Goal: Information Seeking & Learning: Learn about a topic

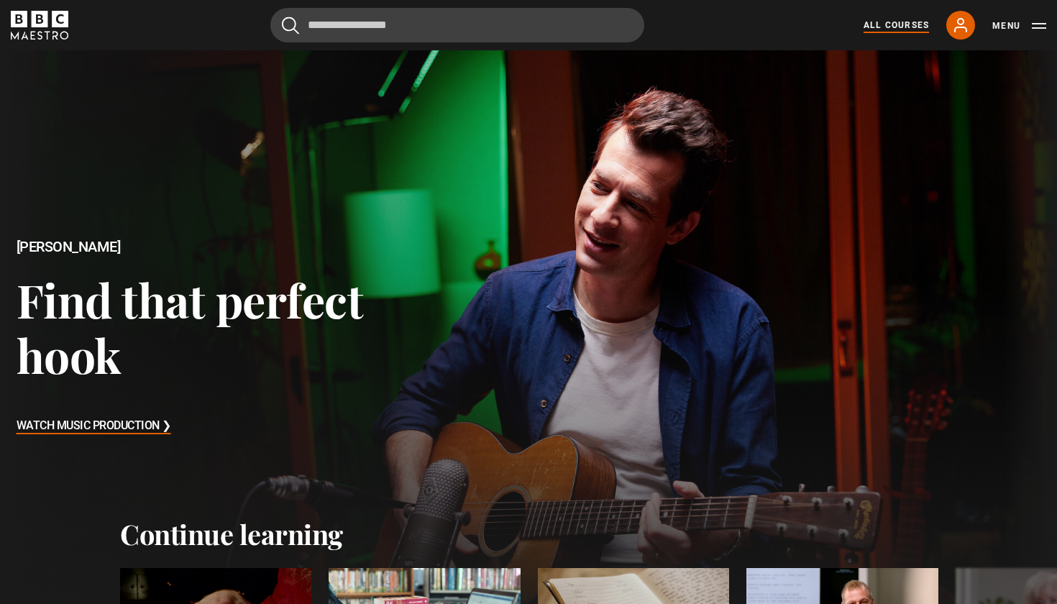
click at [888, 28] on link "All Courses" at bounding box center [896, 25] width 65 height 13
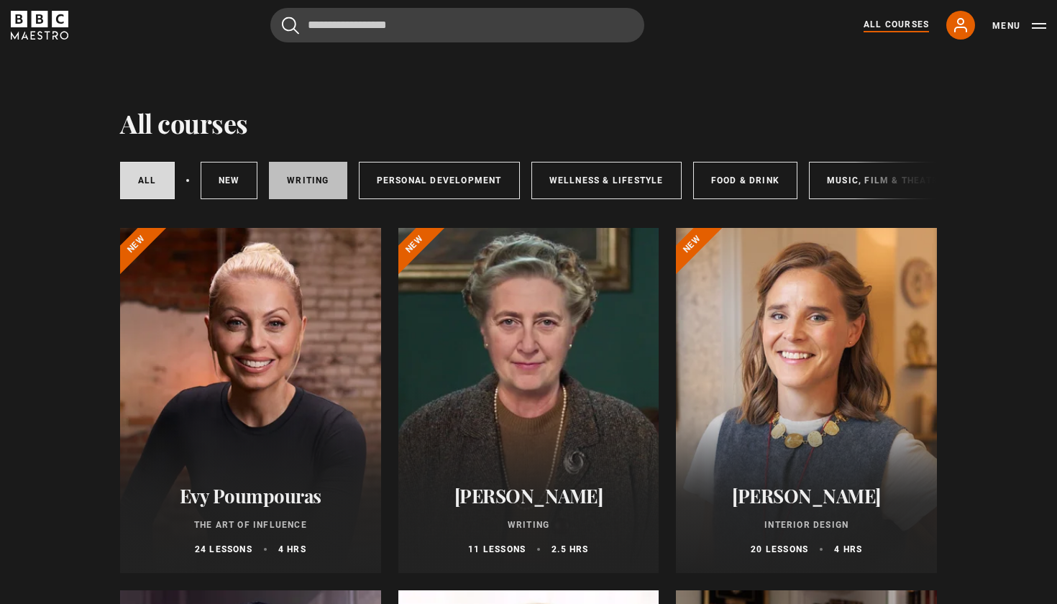
click at [321, 168] on link "Writing" at bounding box center [308, 180] width 78 height 37
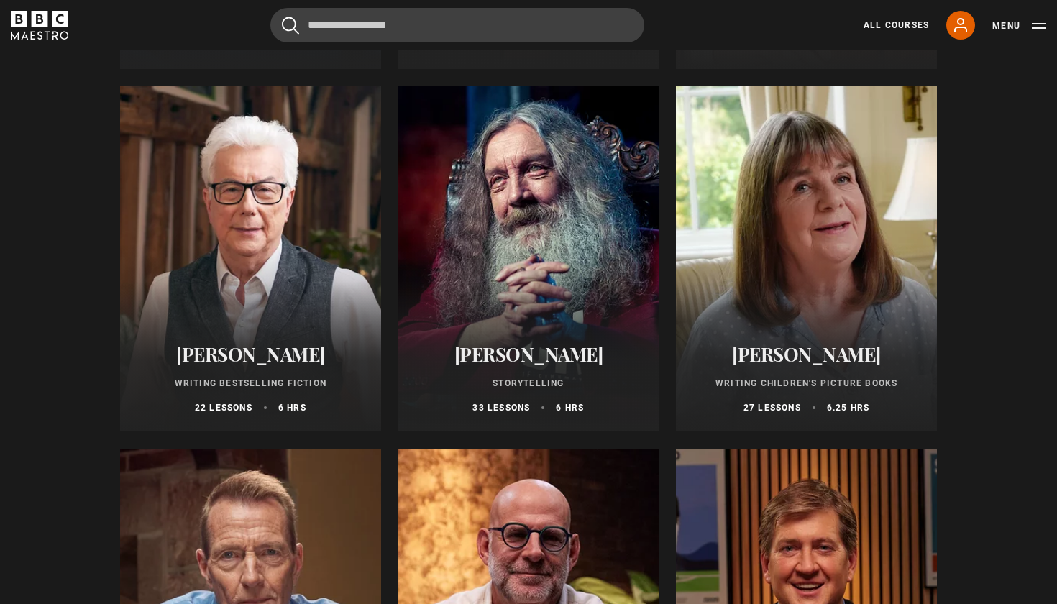
scroll to position [502, 0]
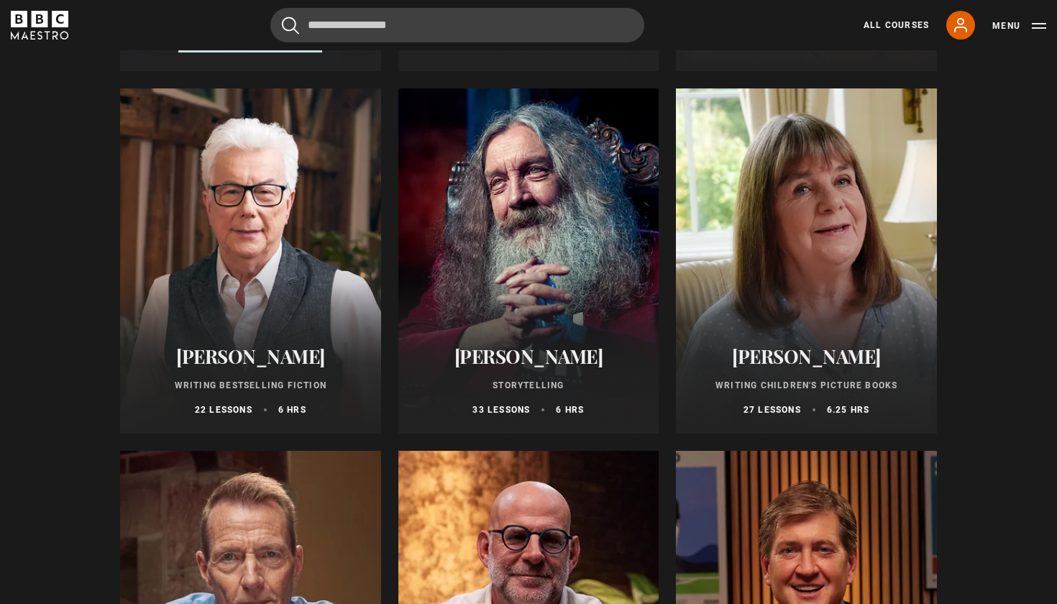
click at [248, 257] on div at bounding box center [250, 260] width 261 height 345
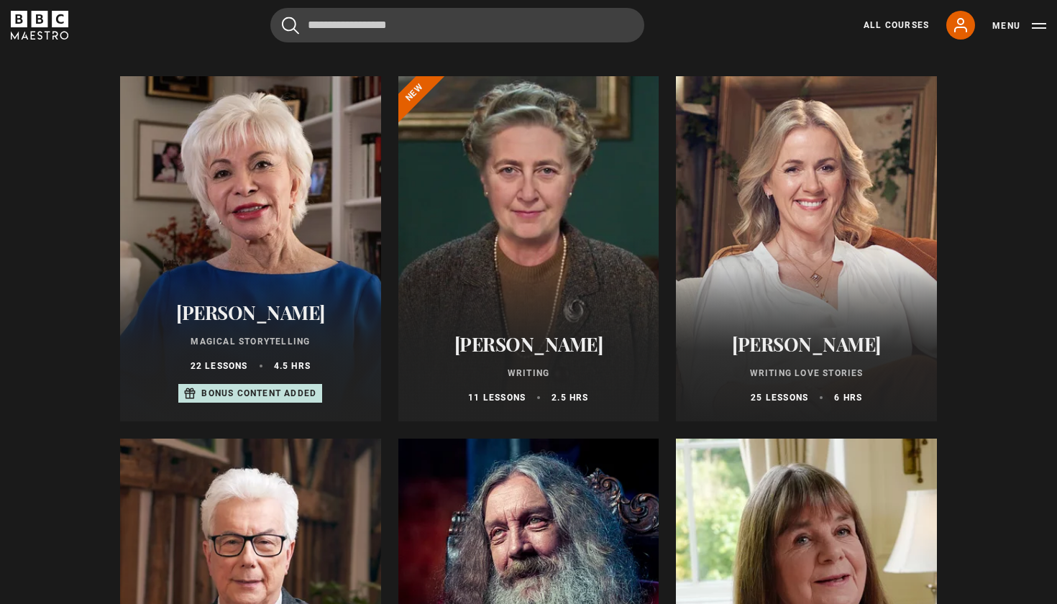
scroll to position [231, 0]
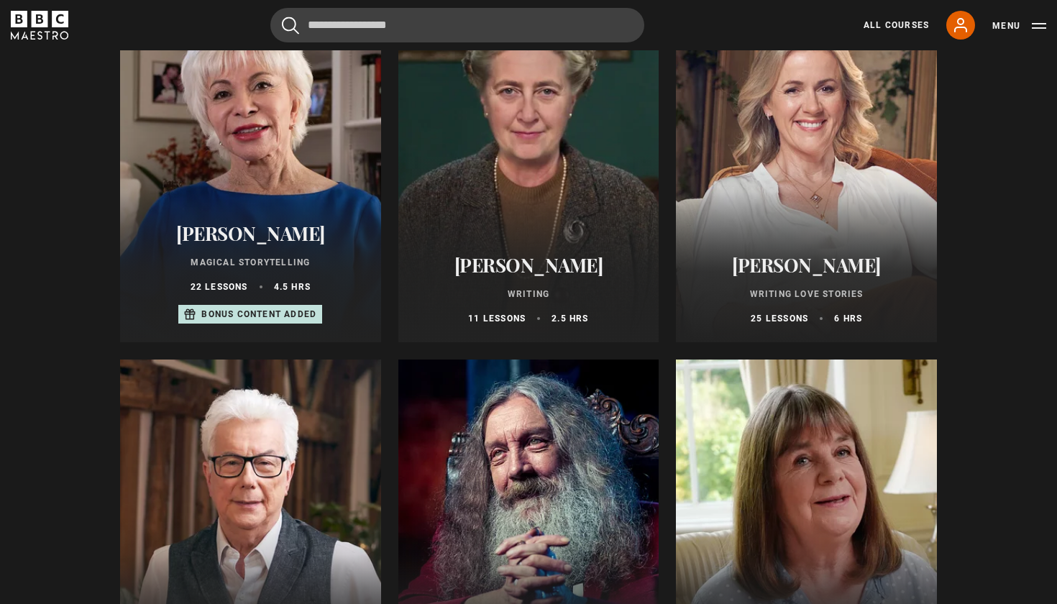
click at [260, 222] on h2 "[PERSON_NAME]" at bounding box center [250, 233] width 227 height 22
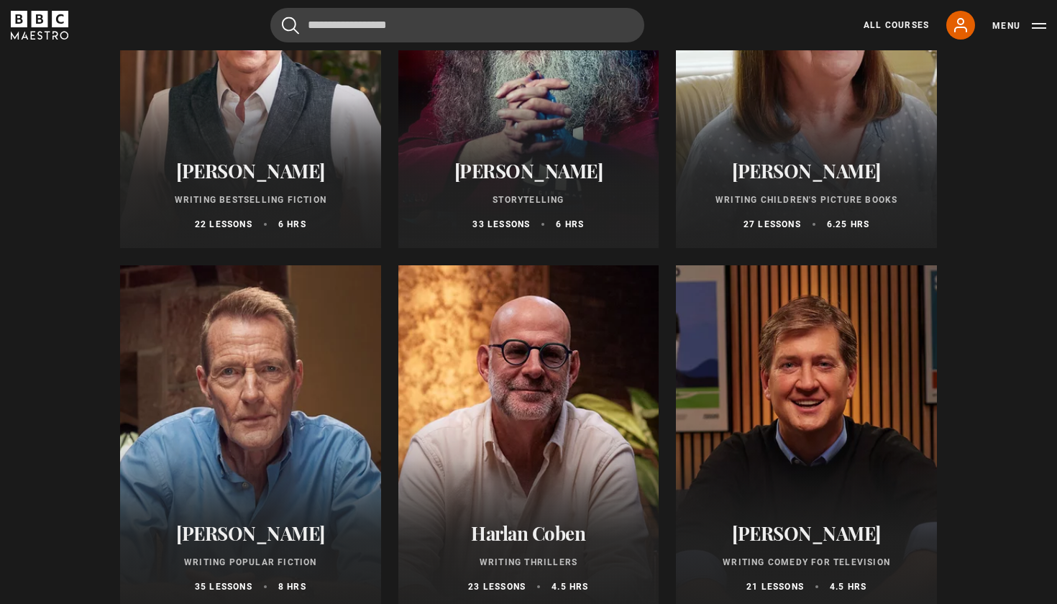
scroll to position [751, 0]
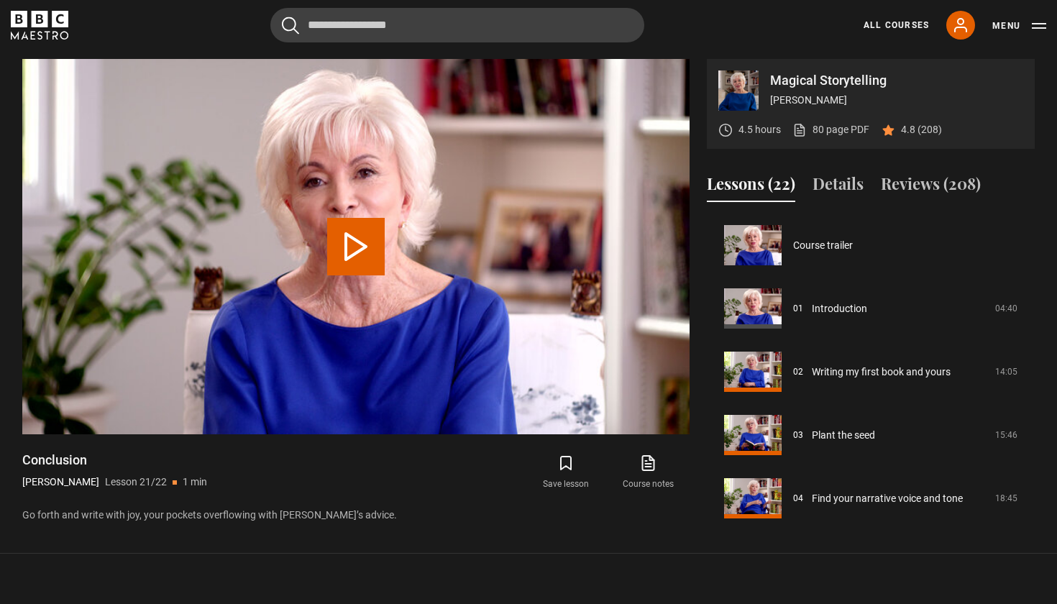
scroll to position [1181, 0]
